Goal: Task Accomplishment & Management: Manage account settings

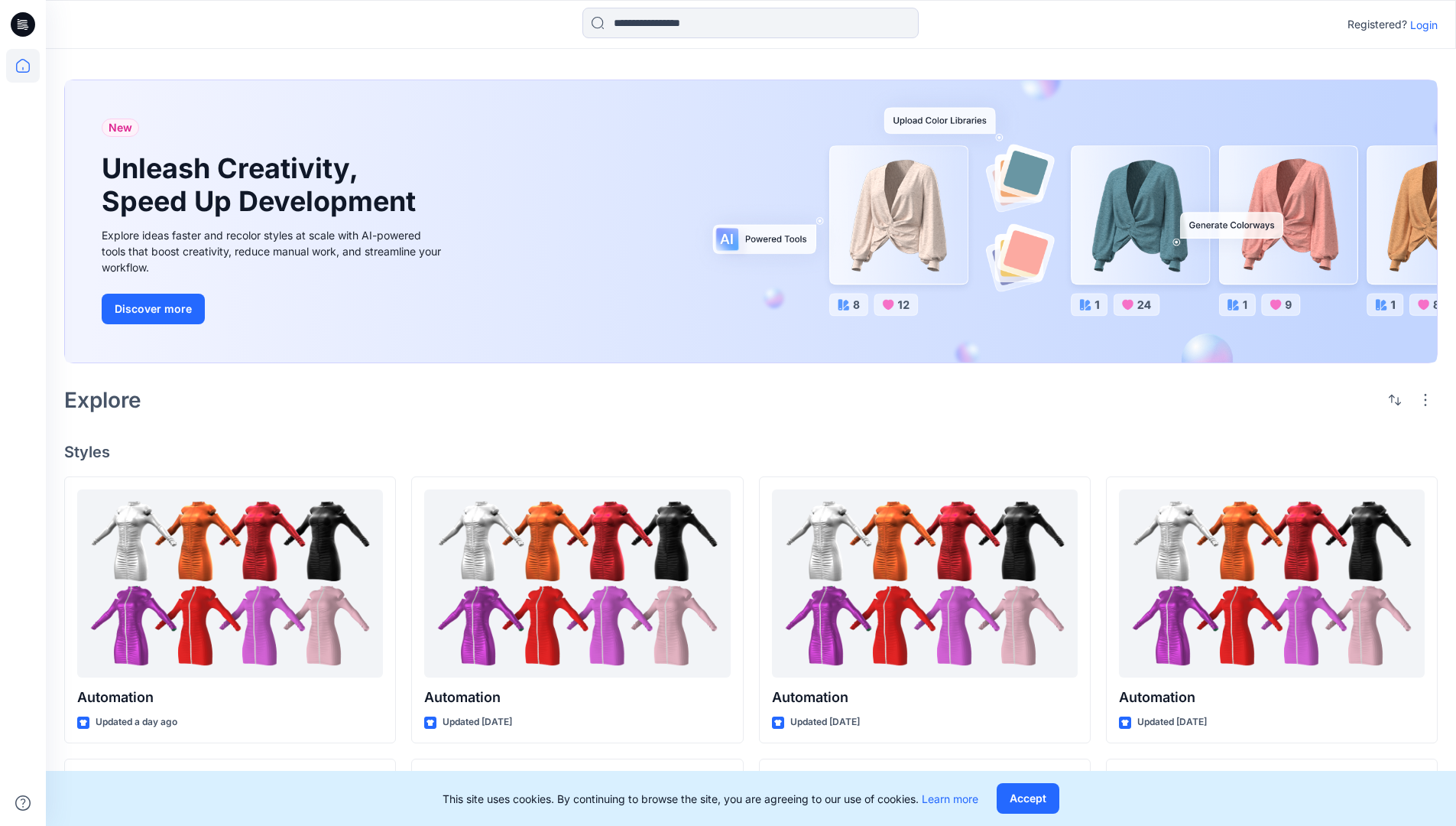
click at [1420, 24] on p "Login" at bounding box center [1424, 24] width 27 height 16
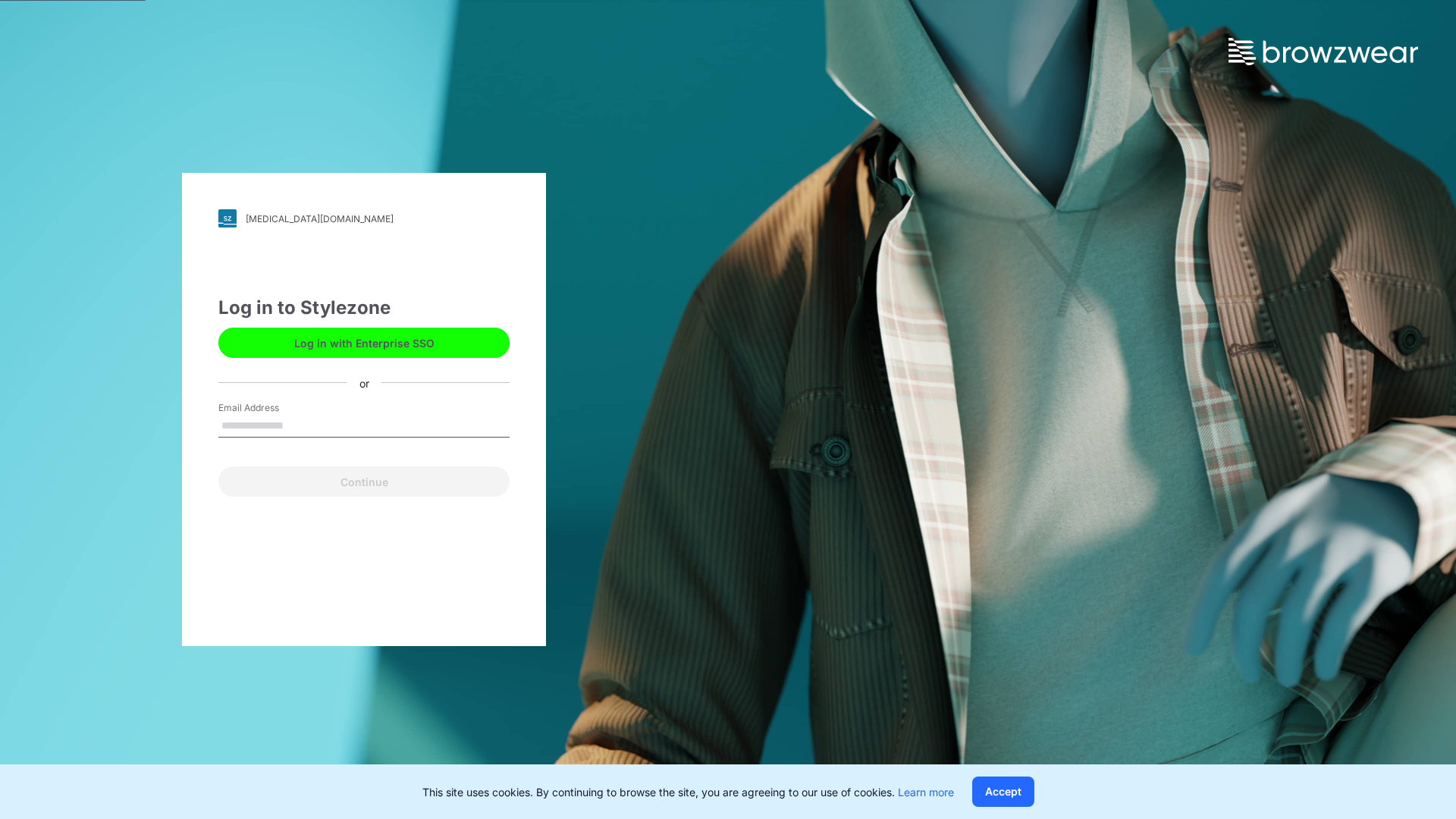
click at [299, 425] on input "Email Address" at bounding box center [364, 426] width 291 height 23
type input "**********"
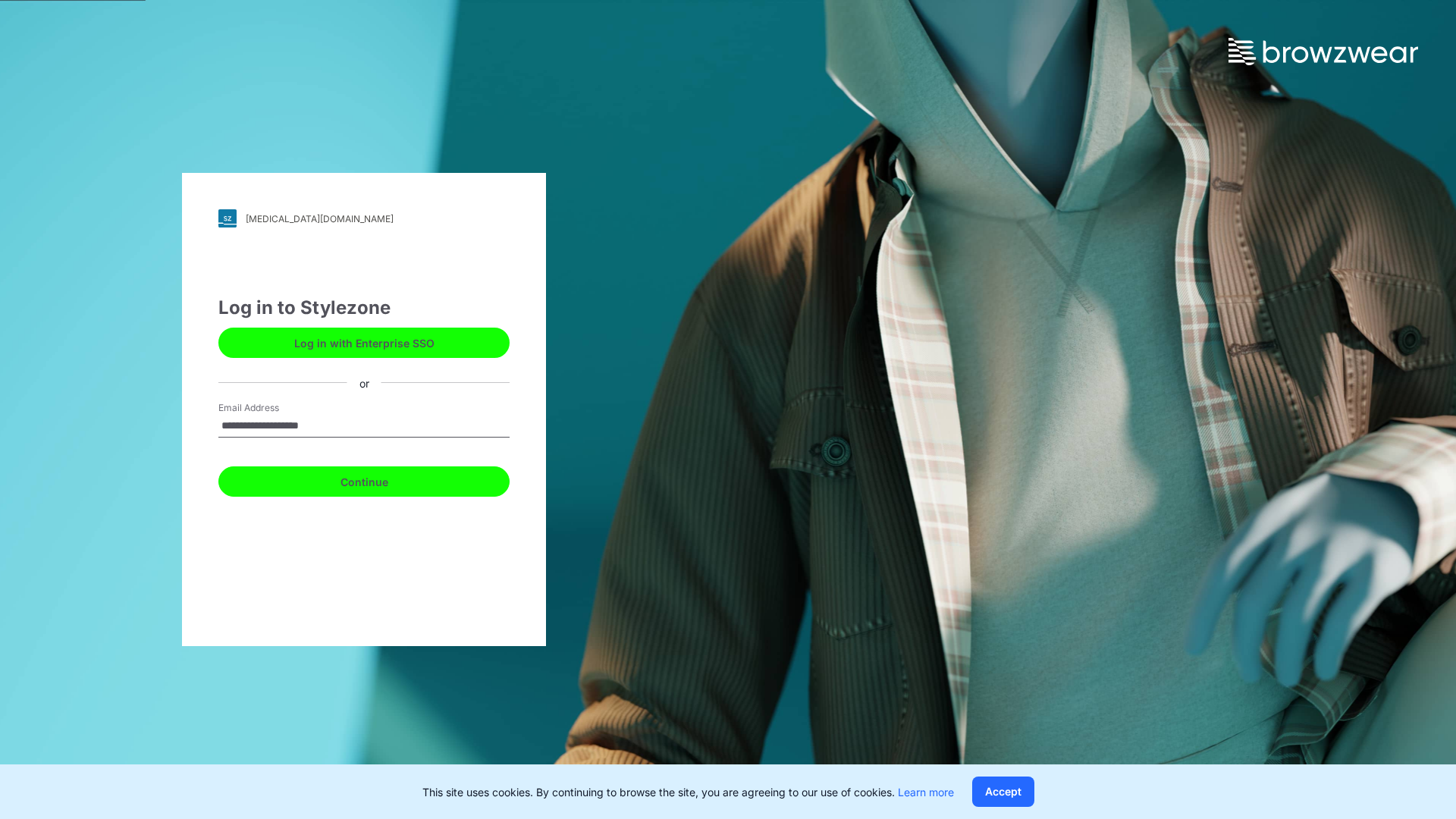
click at [380, 479] on button "Continue" at bounding box center [364, 481] width 291 height 31
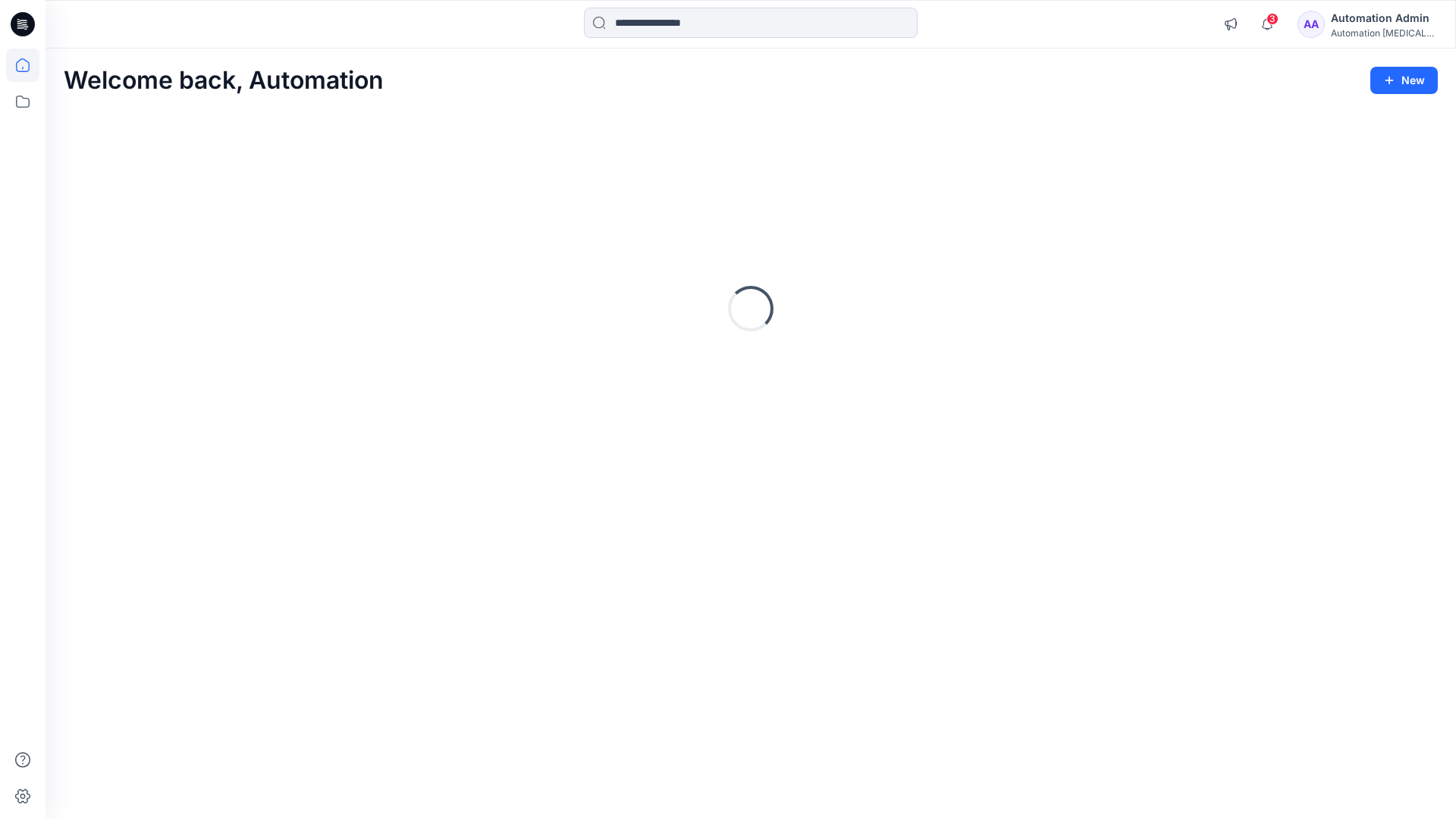
click at [29, 65] on icon at bounding box center [22, 65] width 14 height 14
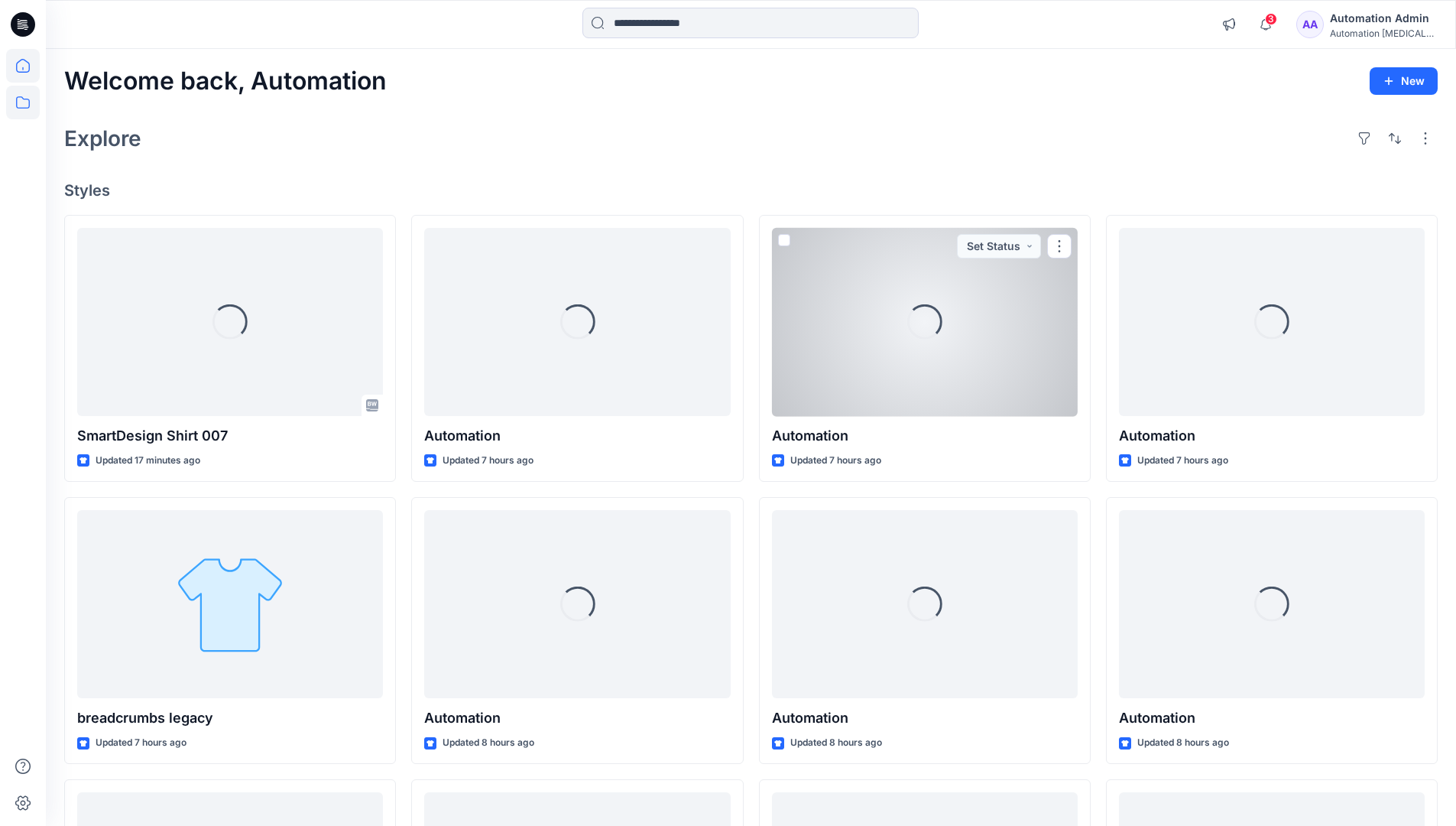
click at [20, 98] on icon at bounding box center [22, 102] width 33 height 33
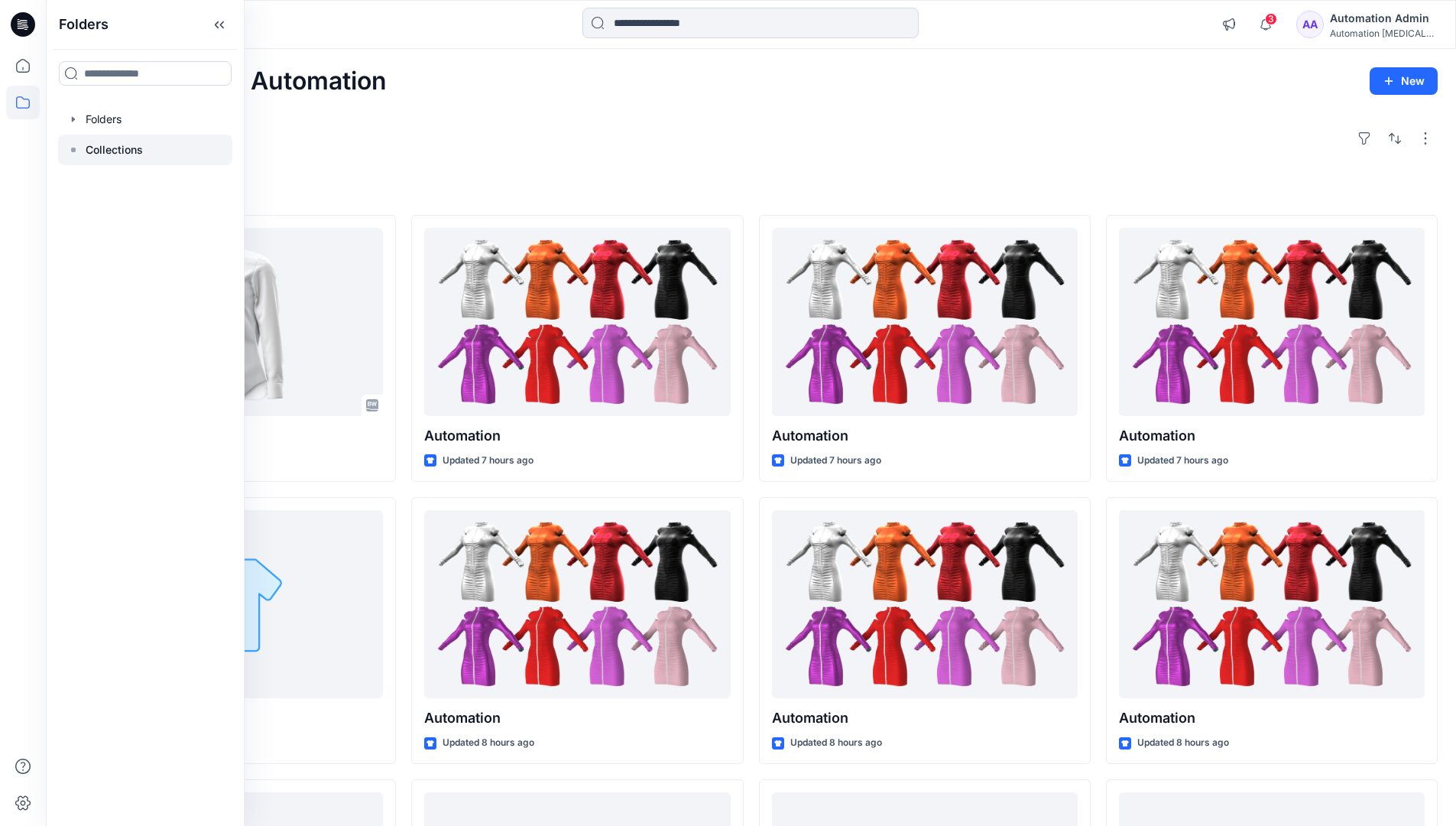
click at [101, 155] on p "Collections" at bounding box center [114, 150] width 57 height 18
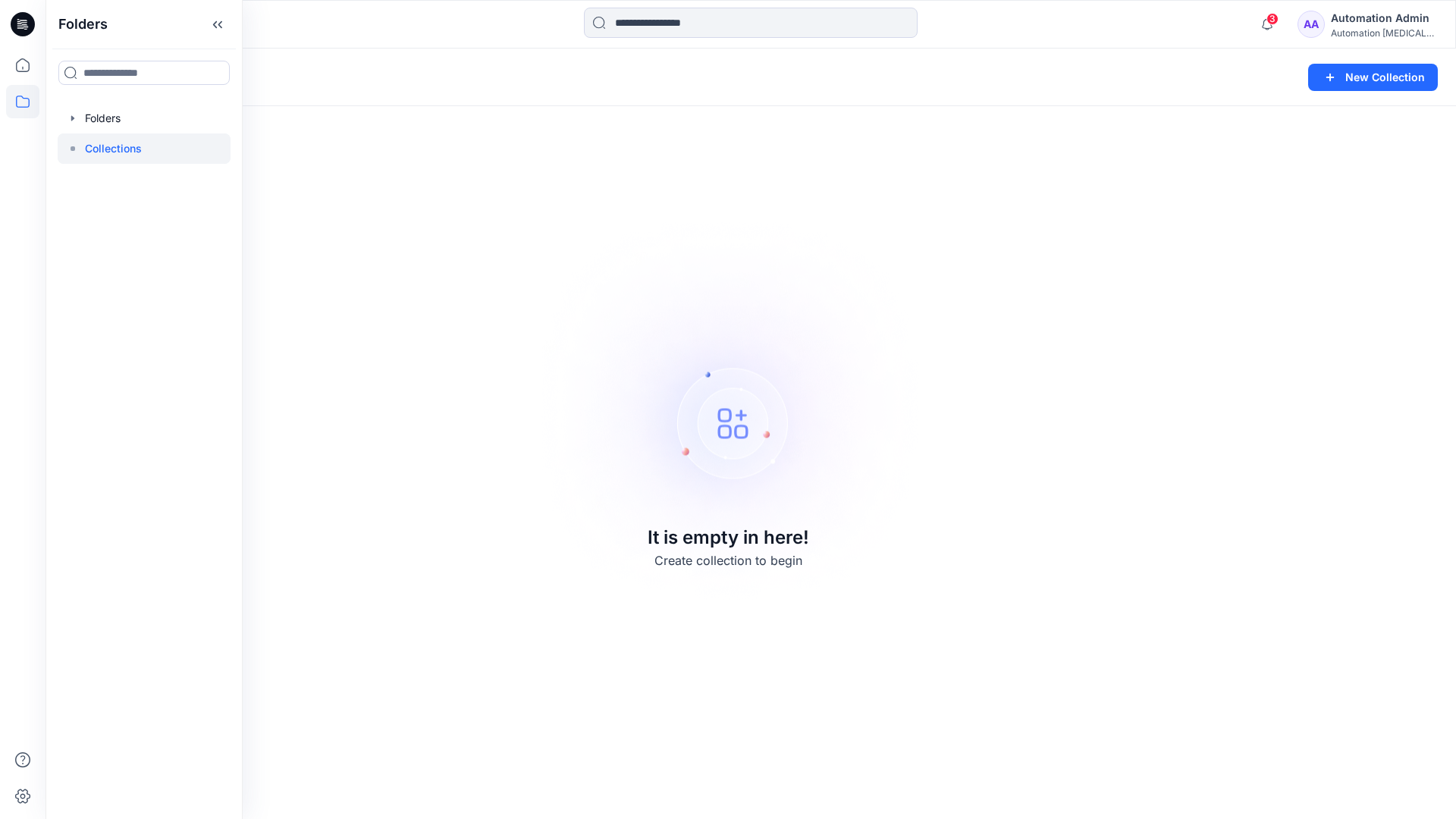
click at [1100, 204] on div "Collections New Collection It is empty in here! Create collection to begin" at bounding box center [750, 434] width 1410 height 770
click at [1372, 73] on button "New Collection" at bounding box center [1372, 77] width 130 height 27
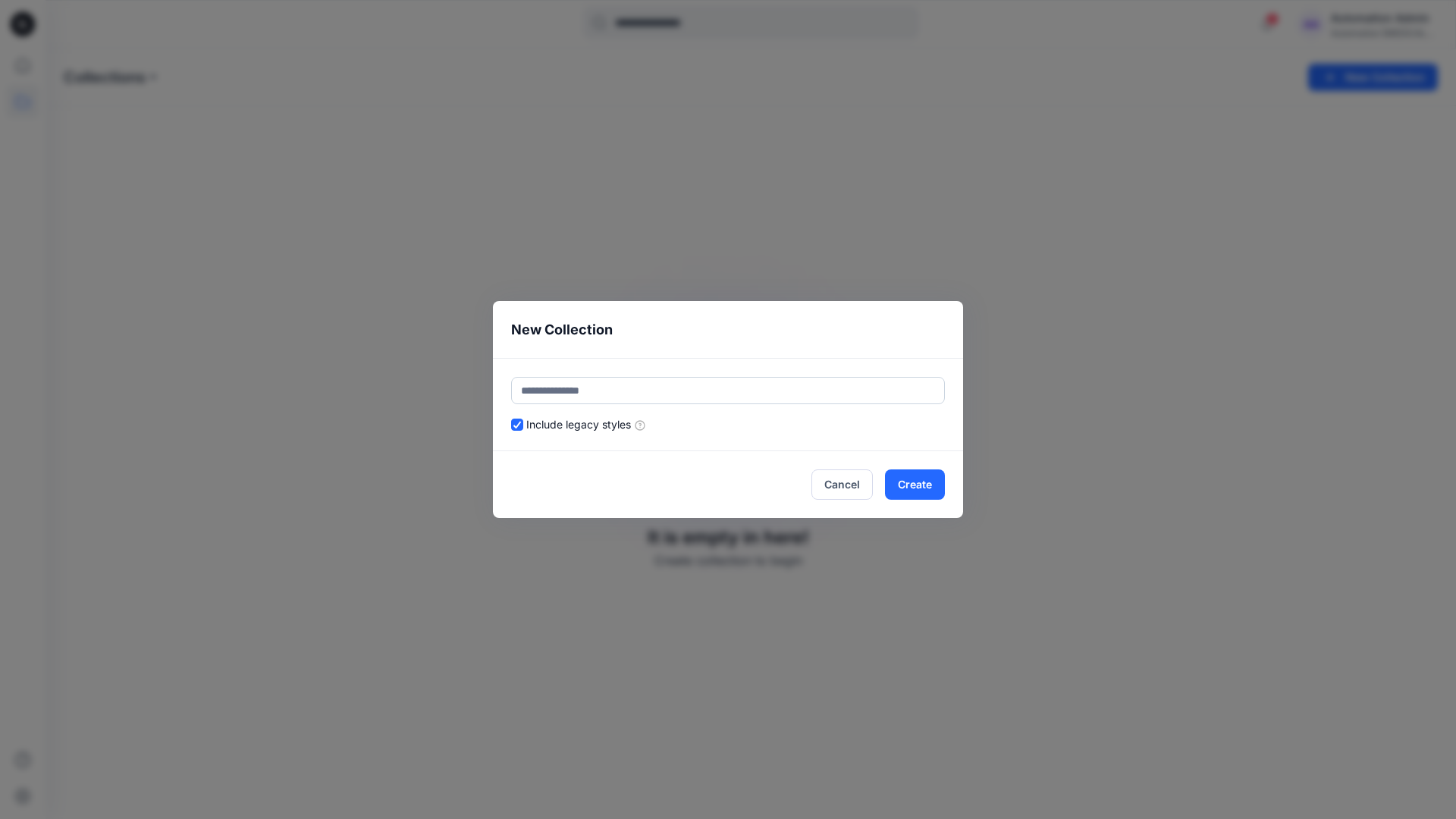
click at [758, 384] on input "text" at bounding box center [728, 390] width 434 height 27
type input "*********"
click at [907, 476] on button "Create" at bounding box center [915, 484] width 60 height 31
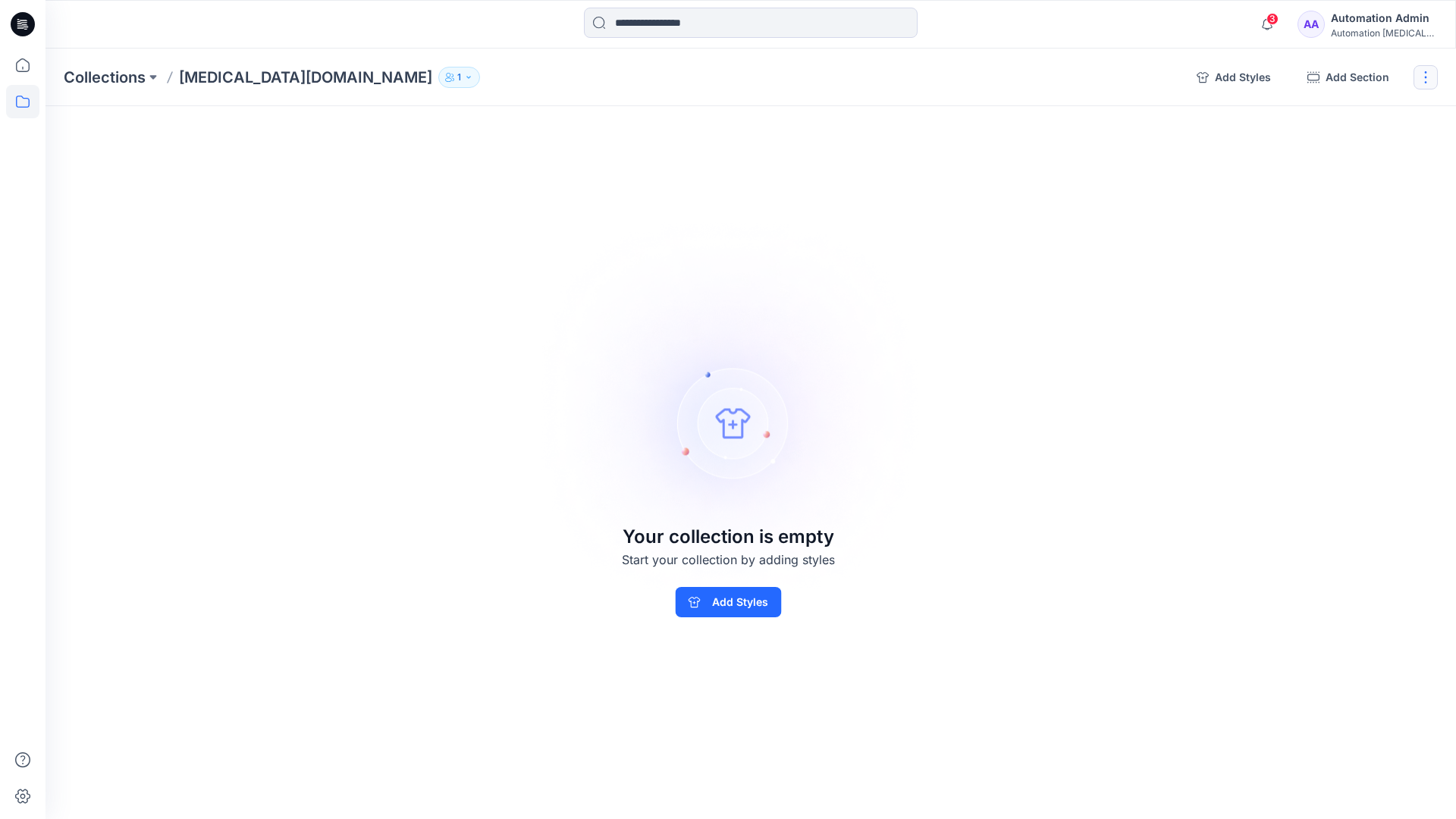
click at [1427, 82] on button "button" at bounding box center [1425, 77] width 24 height 24
click at [1363, 152] on button "Clone Collection" at bounding box center [1352, 147] width 164 height 28
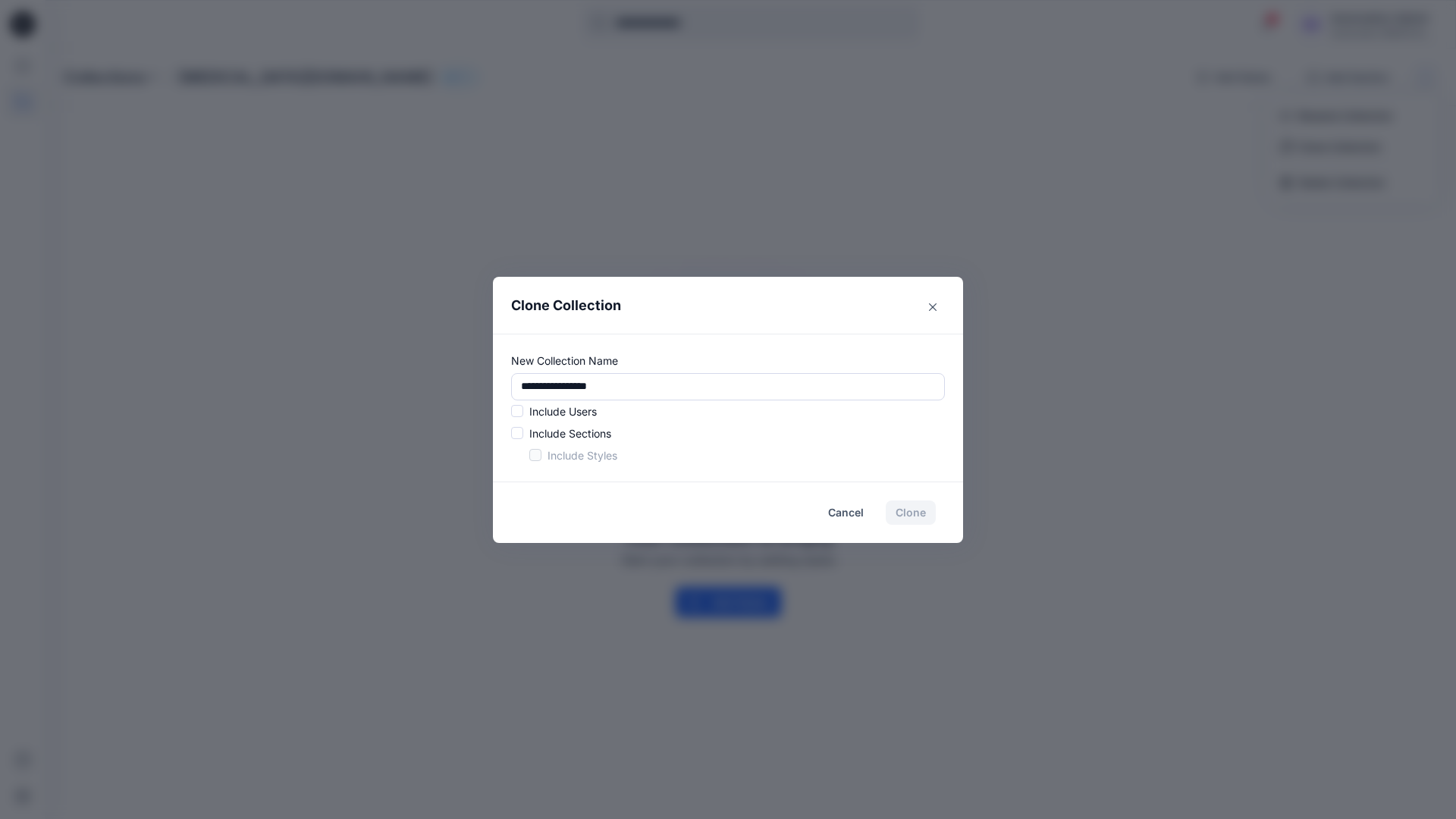
drag, startPoint x: 1363, startPoint y: 152, endPoint x: 479, endPoint y: 379, distance: 912.7
click at [479, 379] on div "**********" at bounding box center [728, 409] width 1456 height 819
type input "*"
click at [520, 413] on span at bounding box center [516, 411] width 12 height 12
click at [517, 435] on span at bounding box center [516, 432] width 12 height 12
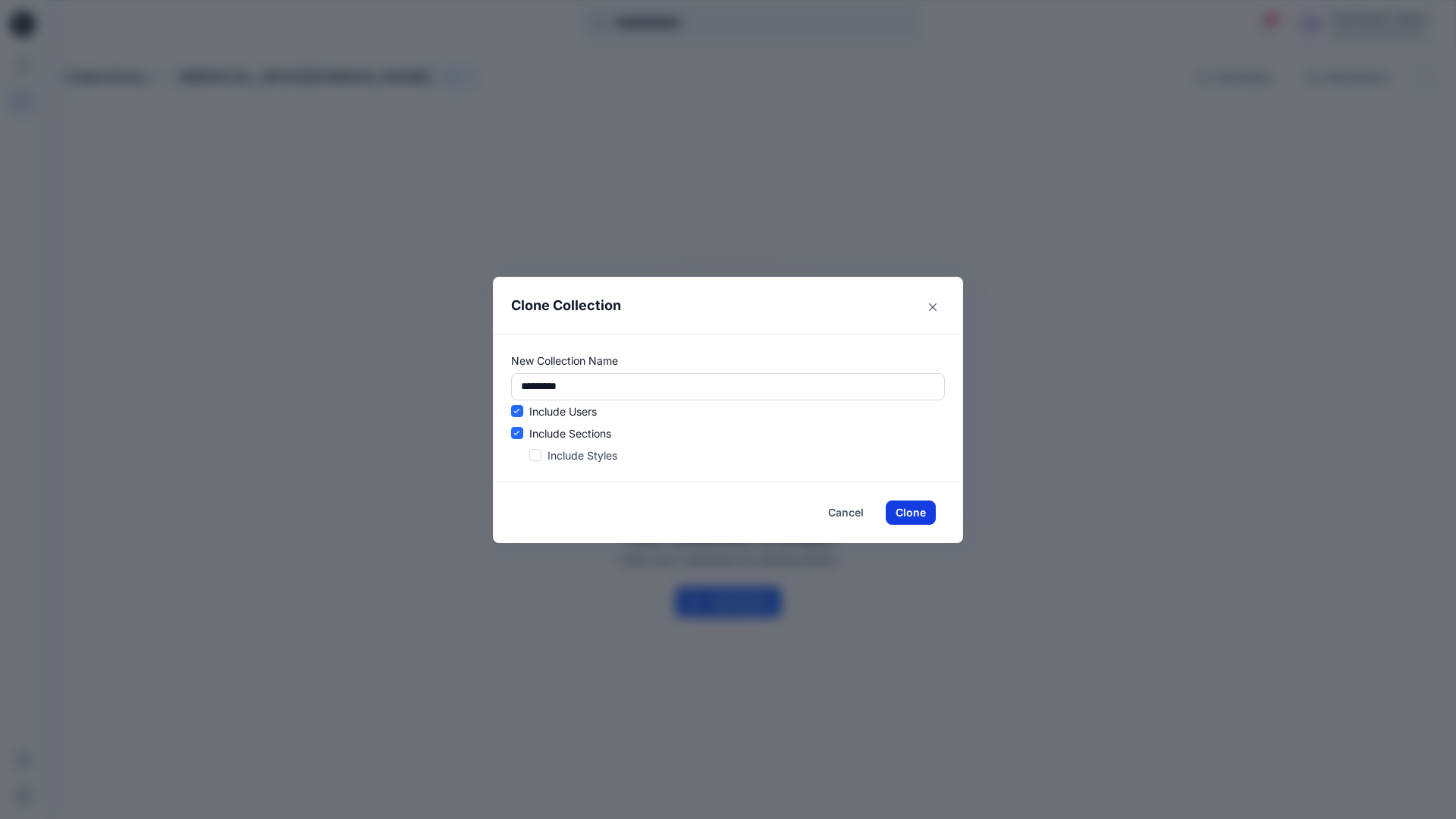
click at [905, 514] on button "Clone" at bounding box center [910, 512] width 50 height 24
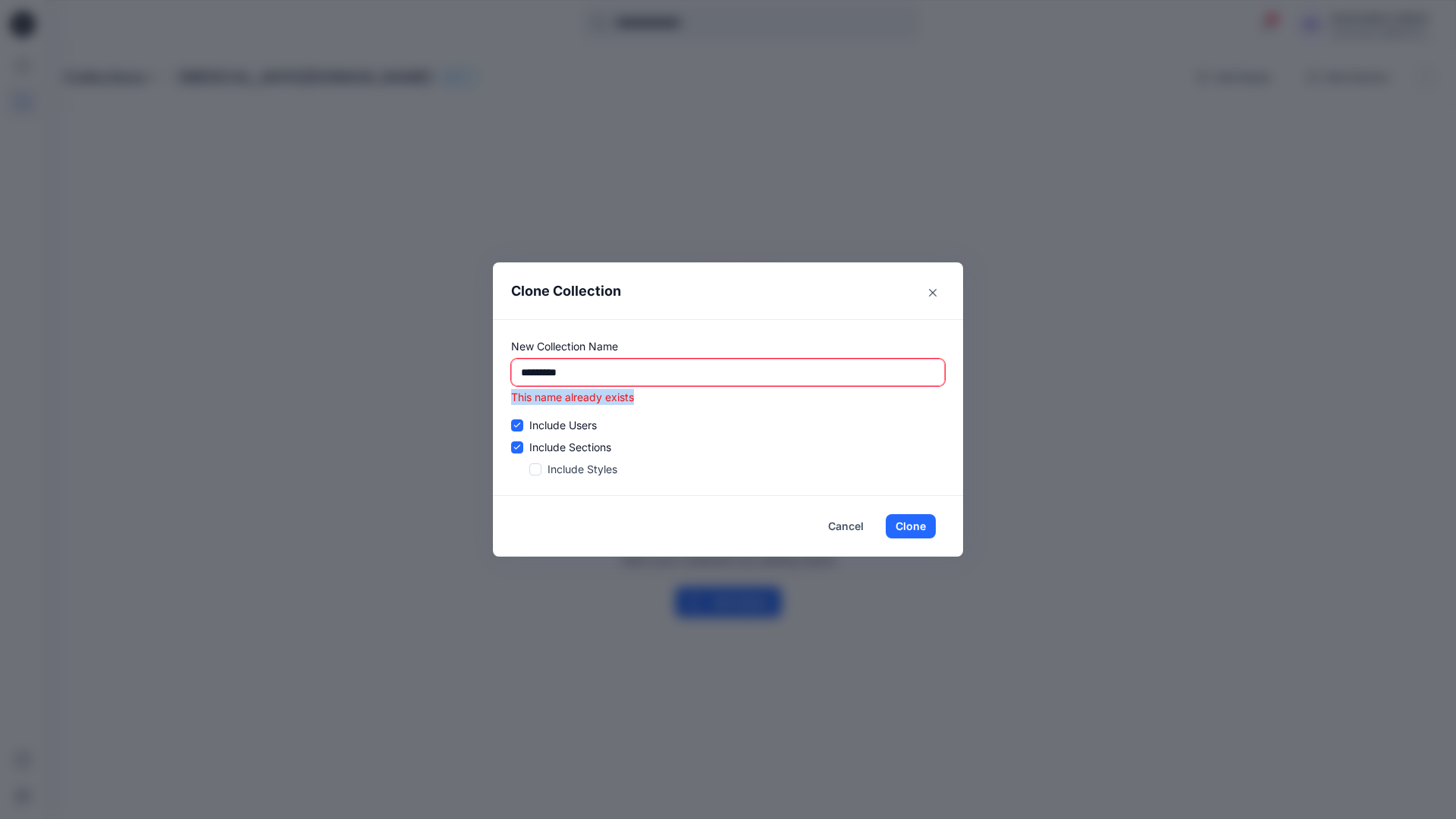
drag, startPoint x: 905, startPoint y: 514, endPoint x: 511, endPoint y: 400, distance: 410.2
click at [511, 400] on p "This name already exists" at bounding box center [728, 396] width 434 height 16
click at [643, 372] on input "*********" at bounding box center [728, 372] width 434 height 27
type input "*"
type input "**********"
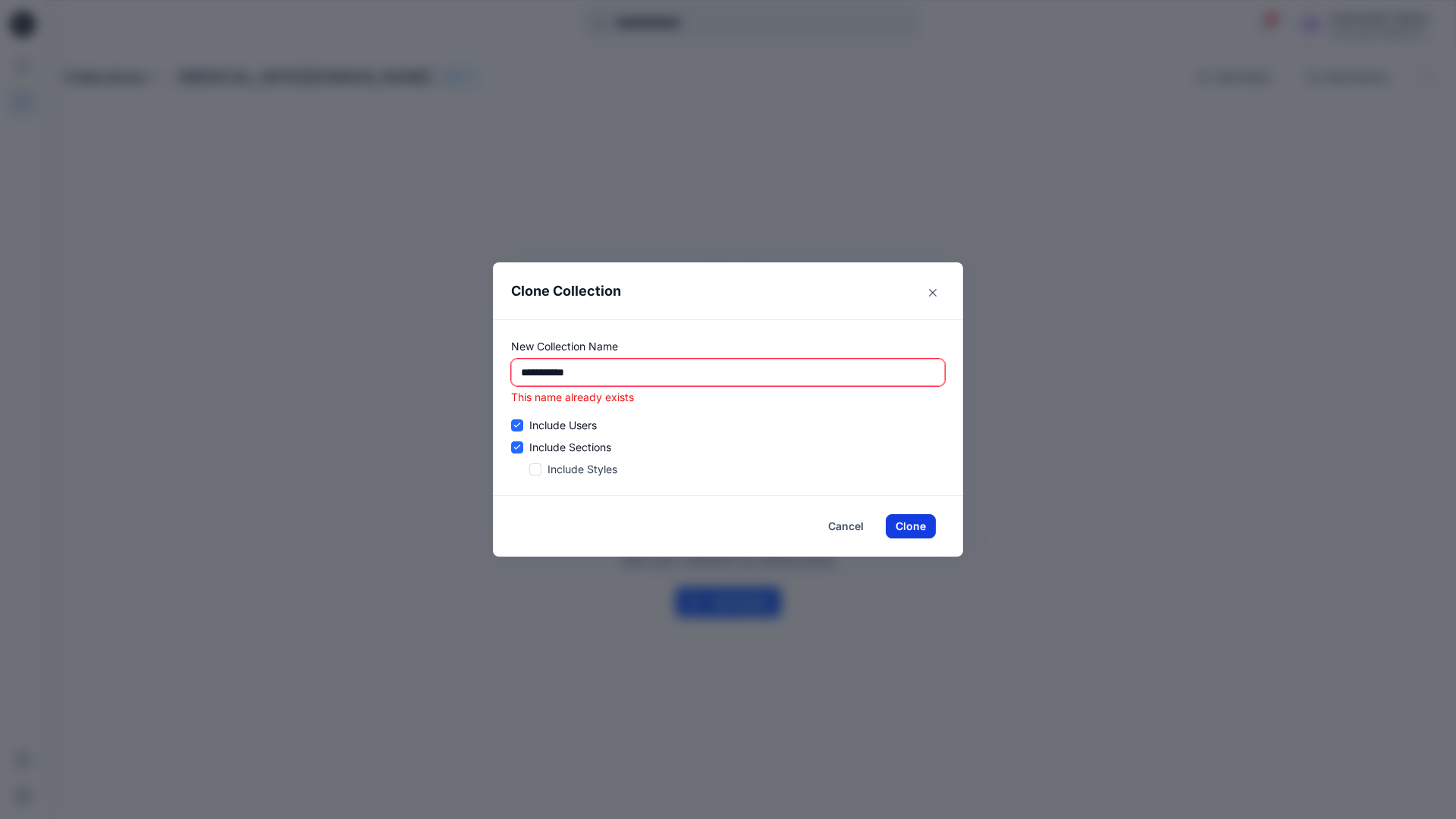
click at [918, 526] on button "Clone" at bounding box center [910, 525] width 50 height 24
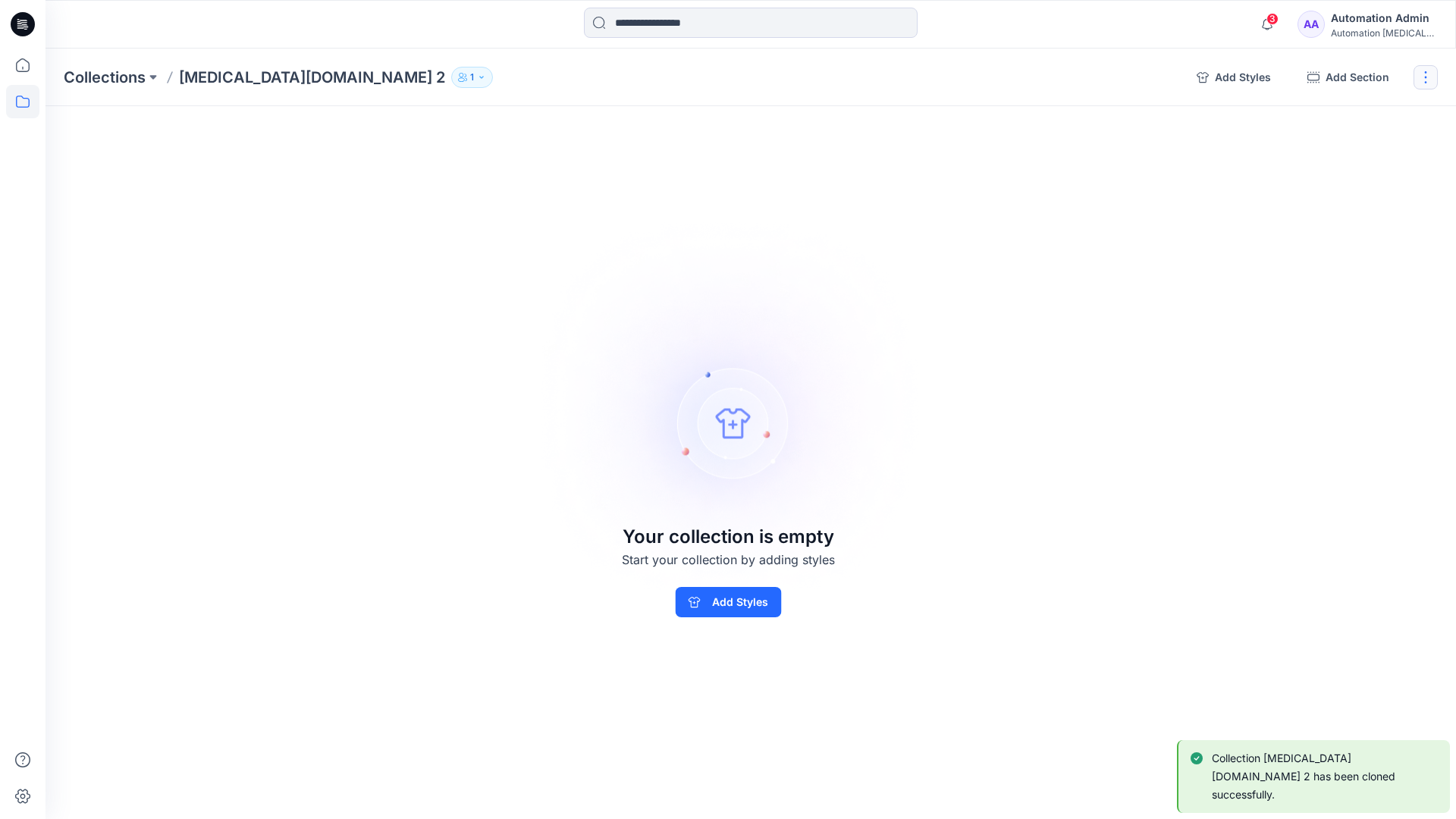
click at [1429, 78] on button "button" at bounding box center [1425, 77] width 24 height 24
click at [1365, 181] on button "Delete Collection" at bounding box center [1352, 182] width 164 height 28
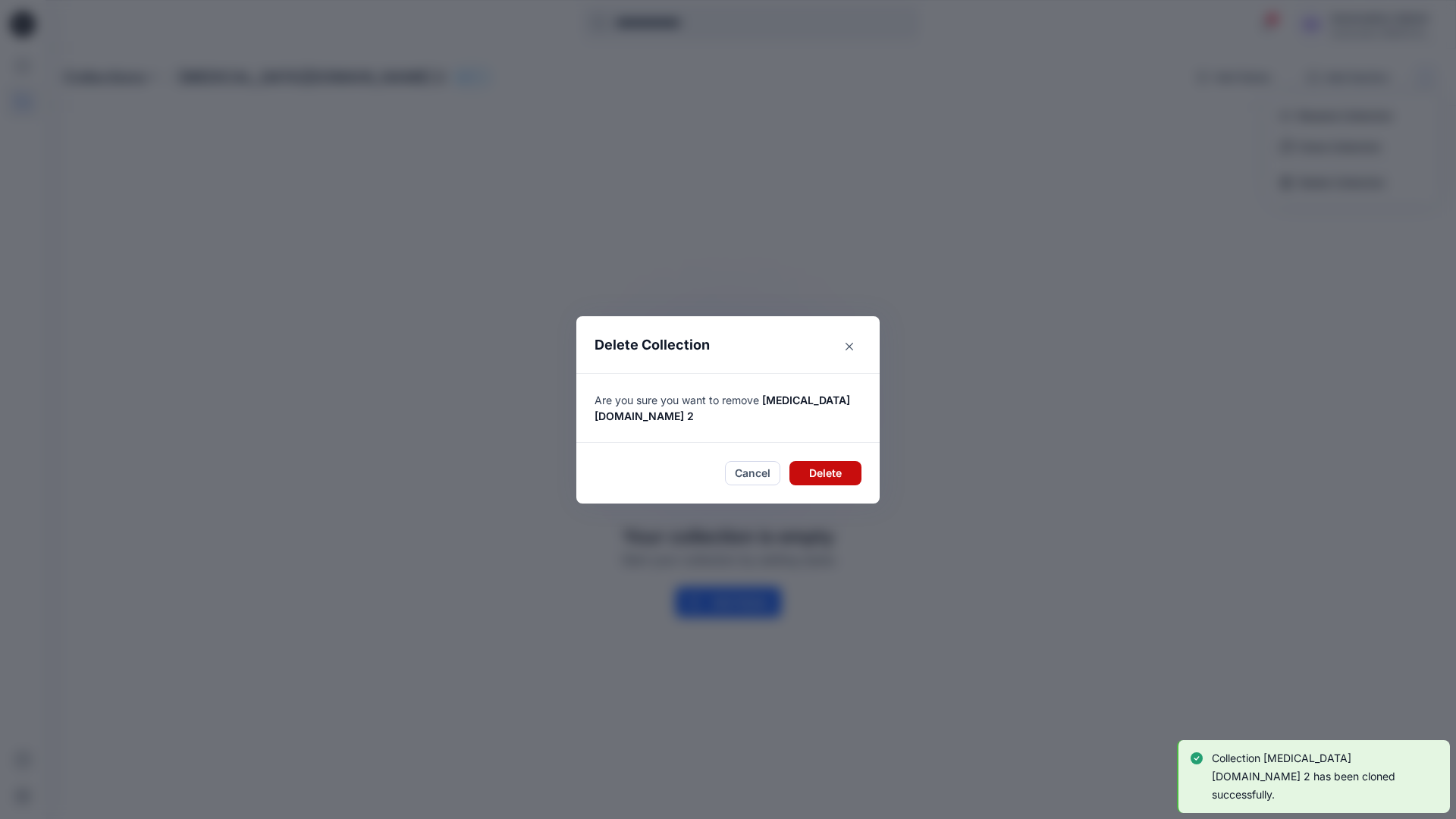
click at [838, 465] on button "Delete" at bounding box center [825, 473] width 72 height 24
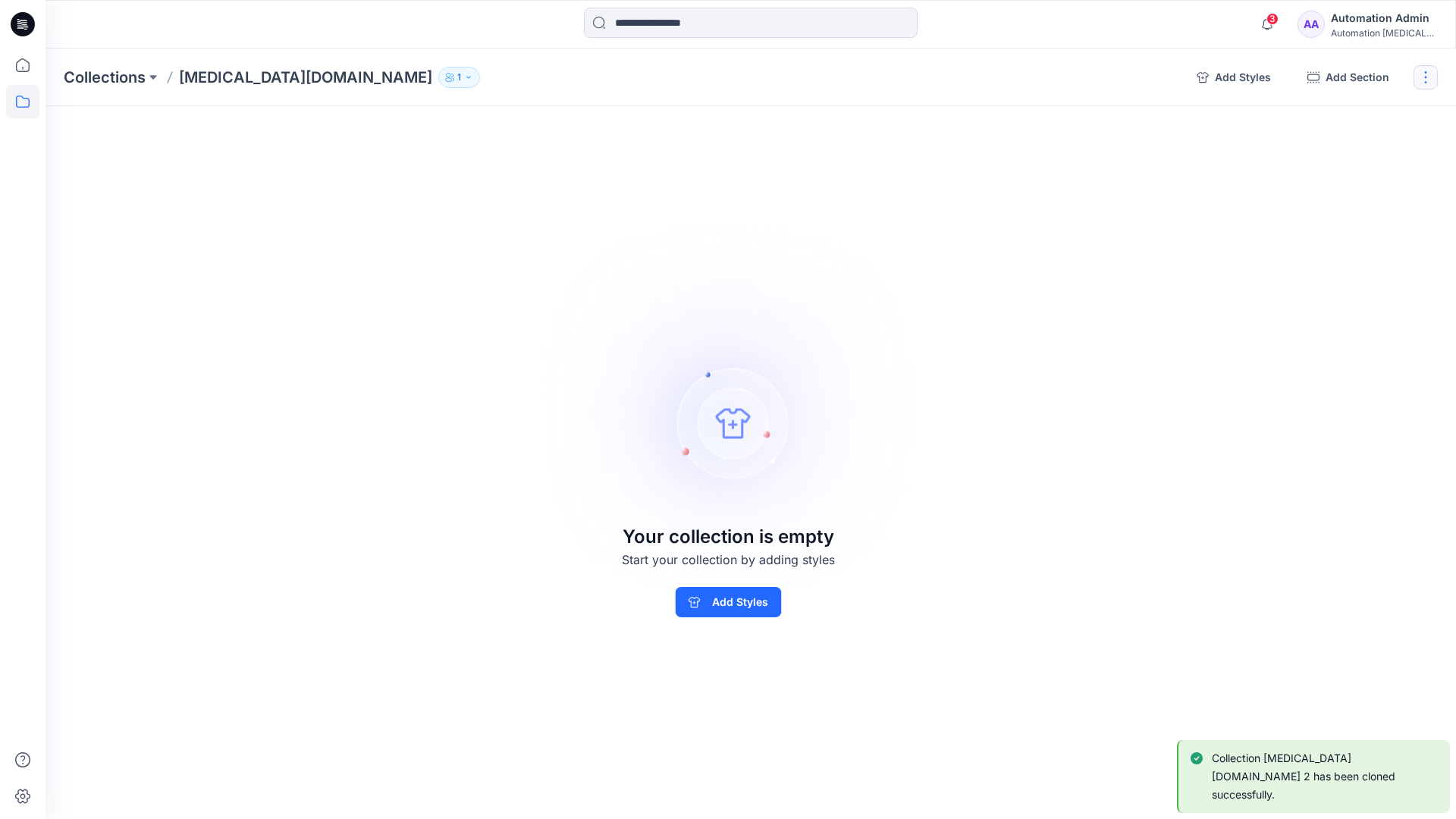
click at [1430, 76] on button "button" at bounding box center [1425, 77] width 24 height 24
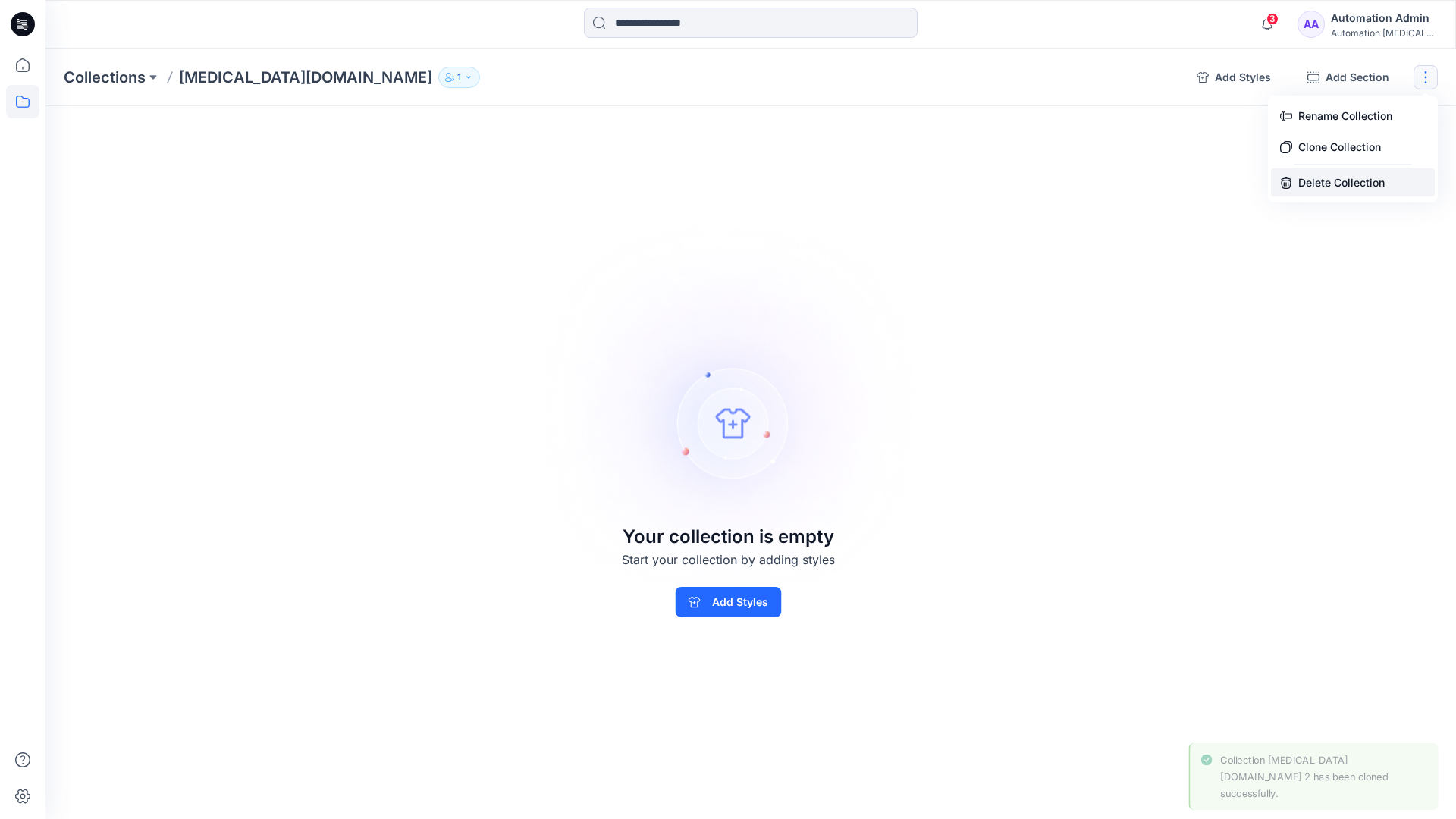
click at [1337, 184] on button "Delete Collection" at bounding box center [1352, 182] width 164 height 28
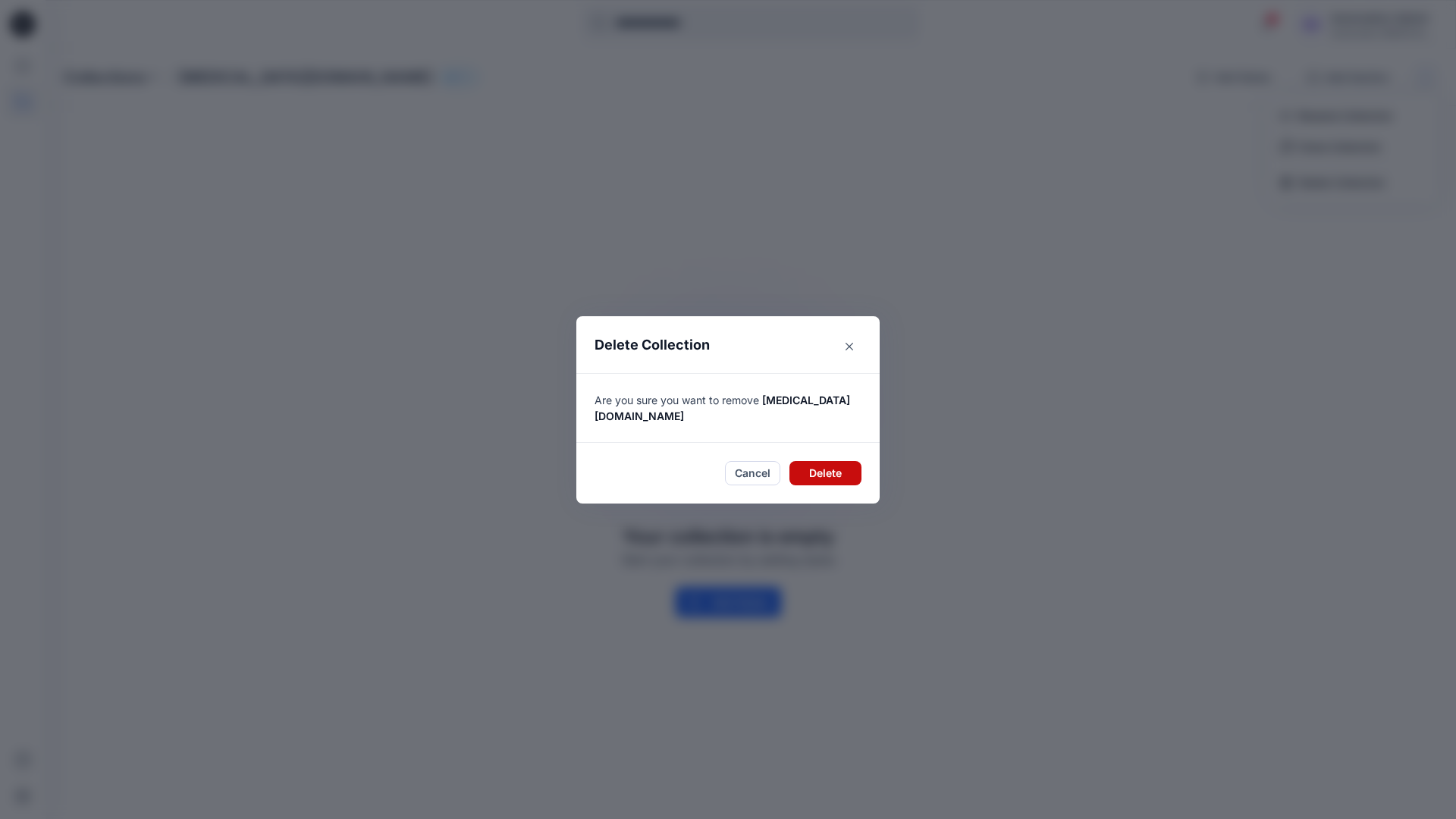
click at [822, 461] on button "Delete" at bounding box center [825, 473] width 72 height 24
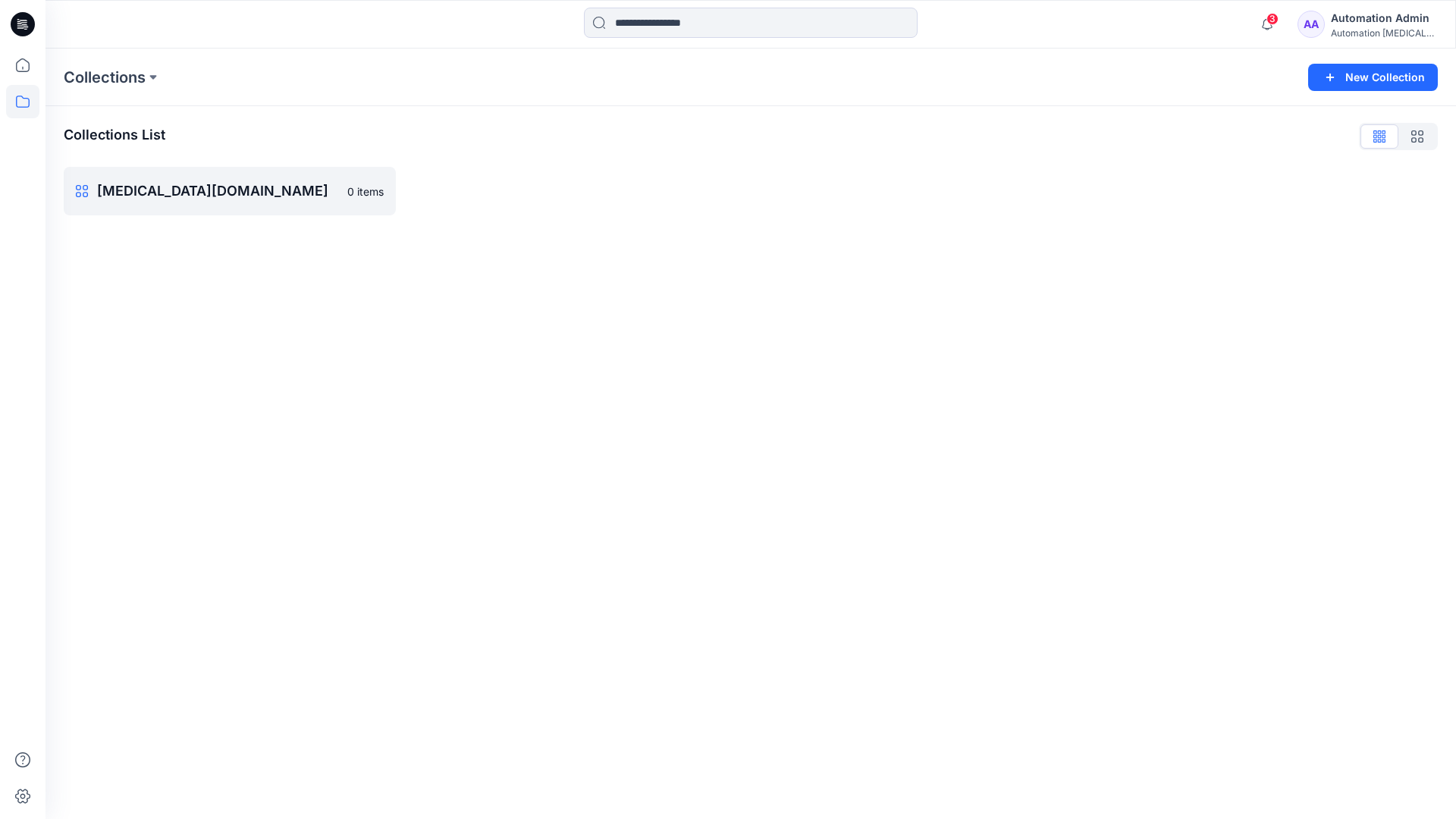
click at [1369, 17] on div "Automation Admin" at bounding box center [1383, 18] width 106 height 18
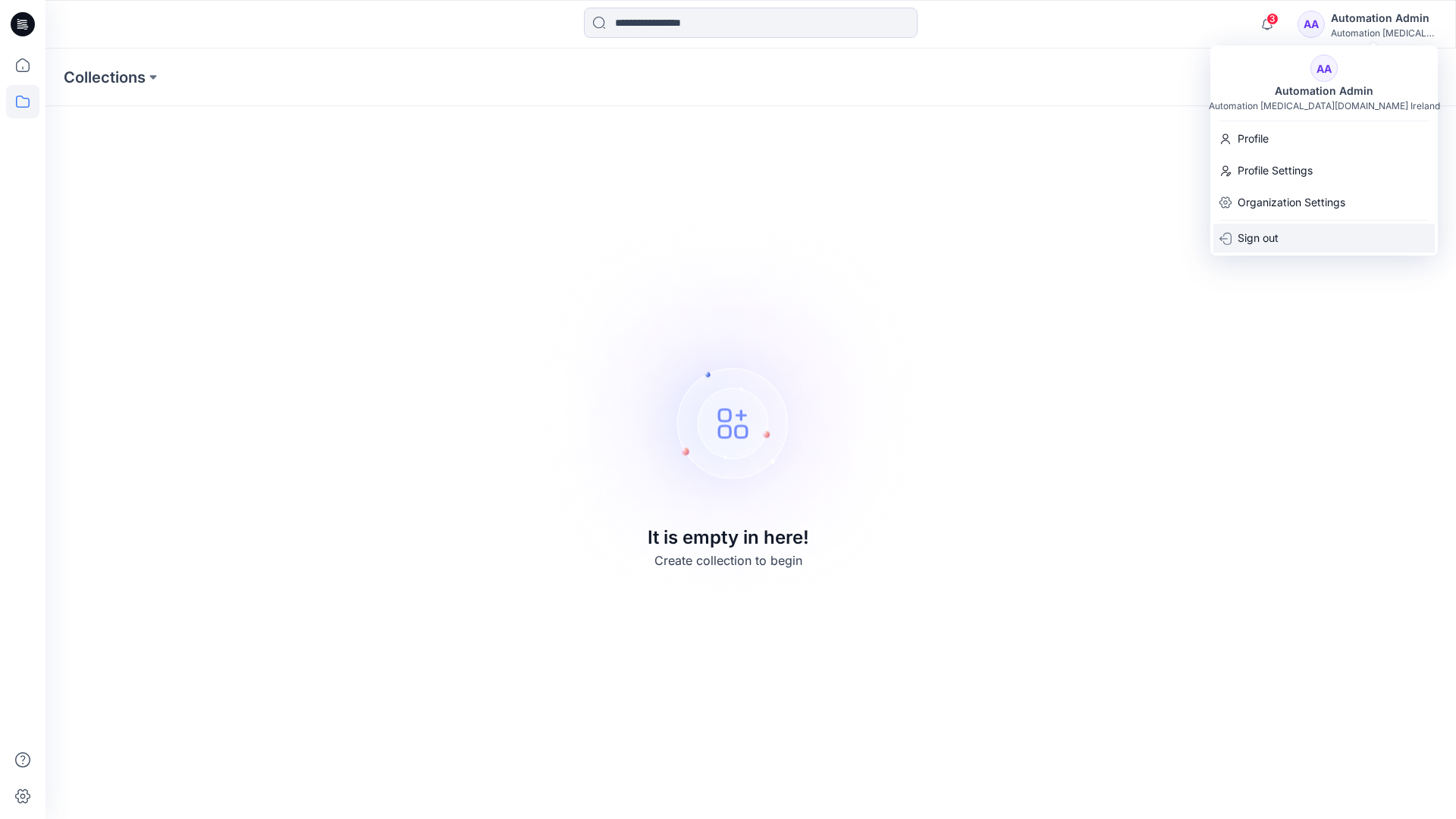
click at [1279, 231] on div "Sign out" at bounding box center [1323, 238] width 221 height 29
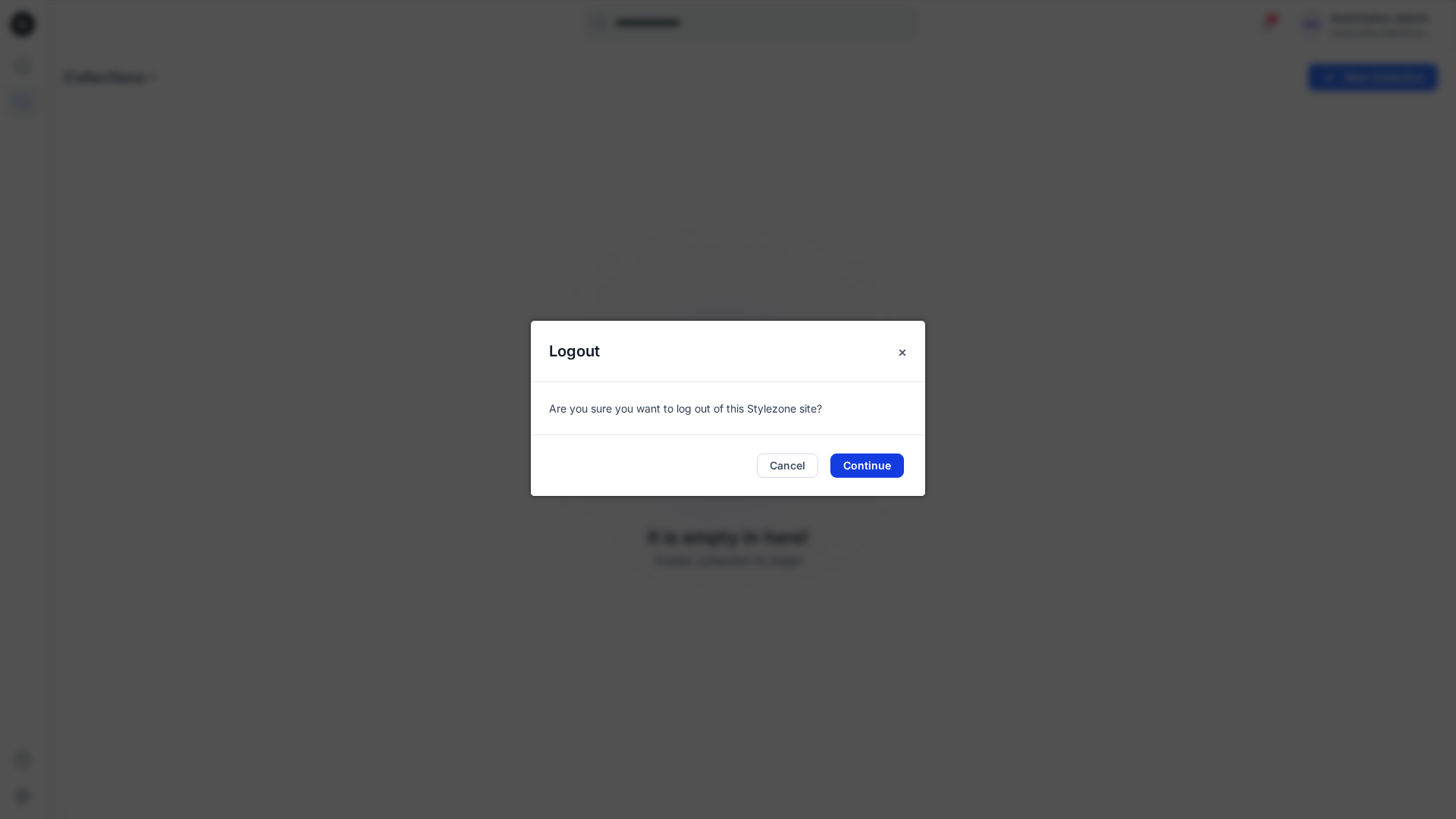
click at [888, 459] on button "Continue" at bounding box center [866, 465] width 73 height 24
